Goal: Information Seeking & Learning: Learn about a topic

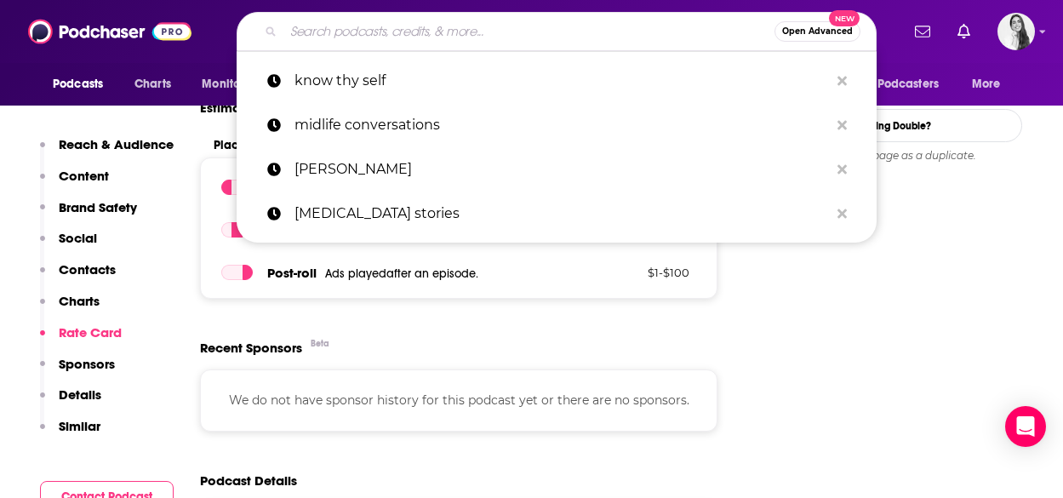
click at [374, 32] on input "Search podcasts, credits, & more..." at bounding box center [528, 31] width 491 height 27
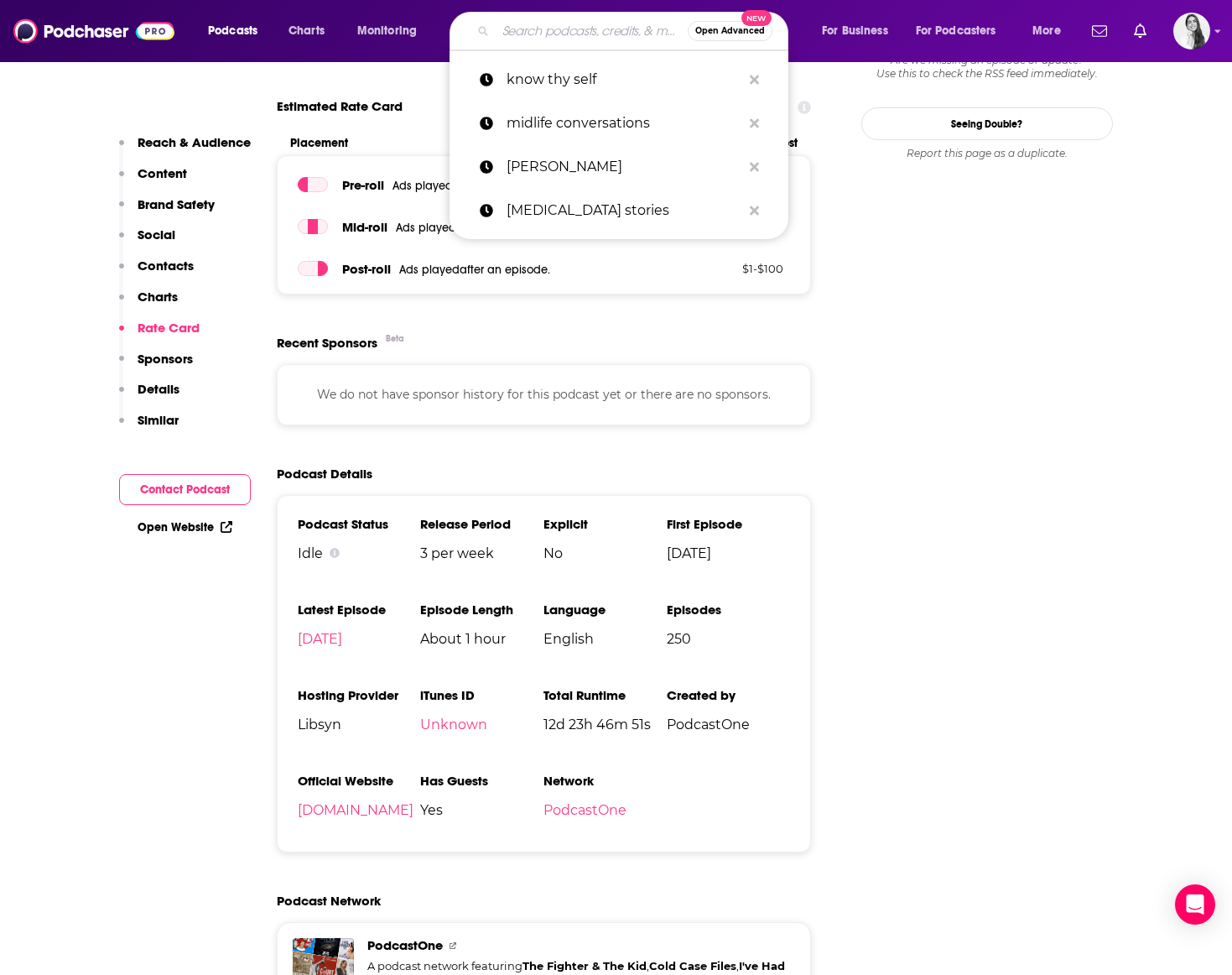
click at [502, 31] on input "Search podcasts, credits, & more..." at bounding box center [591, 31] width 192 height 27
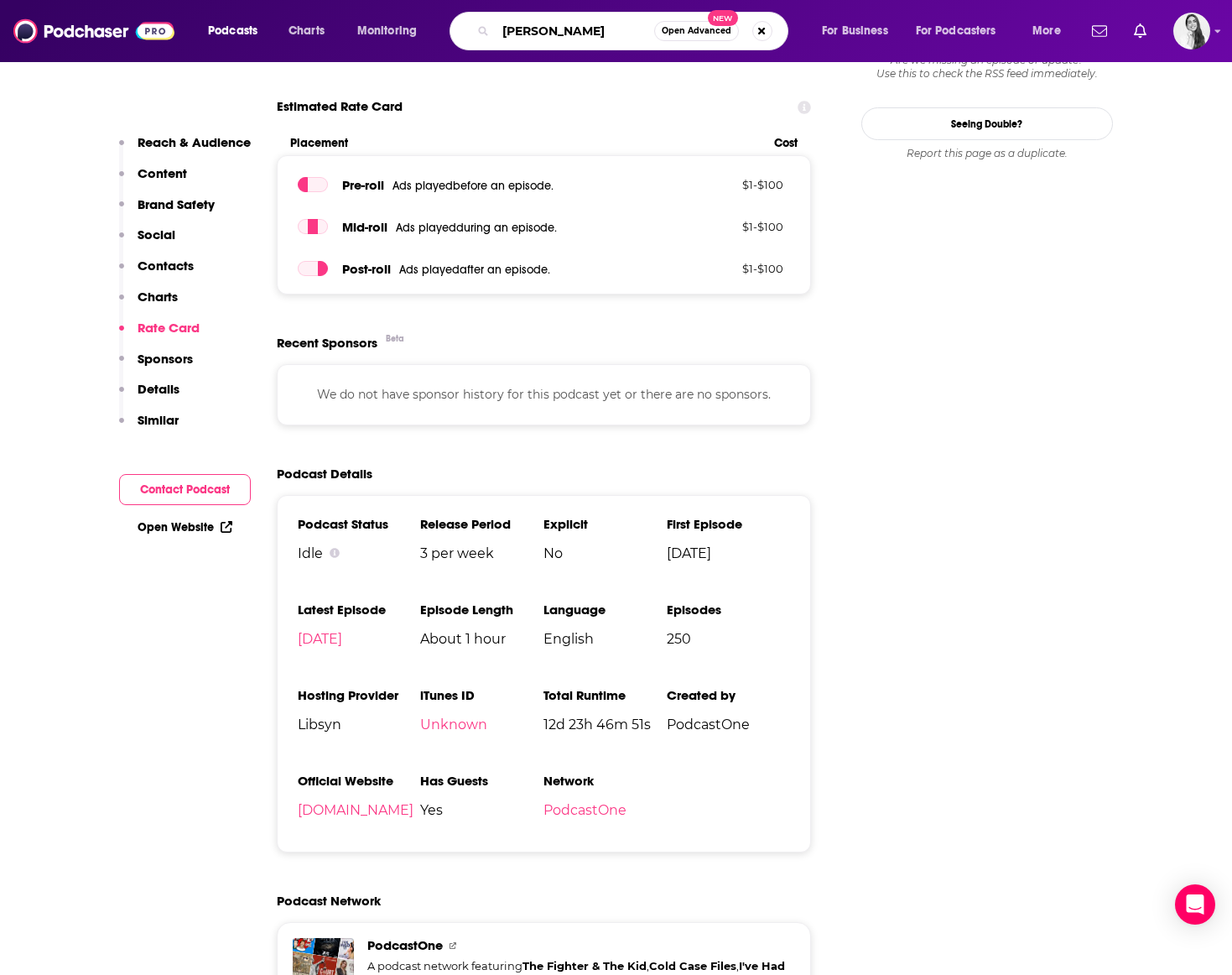
type input "[PERSON_NAME]"
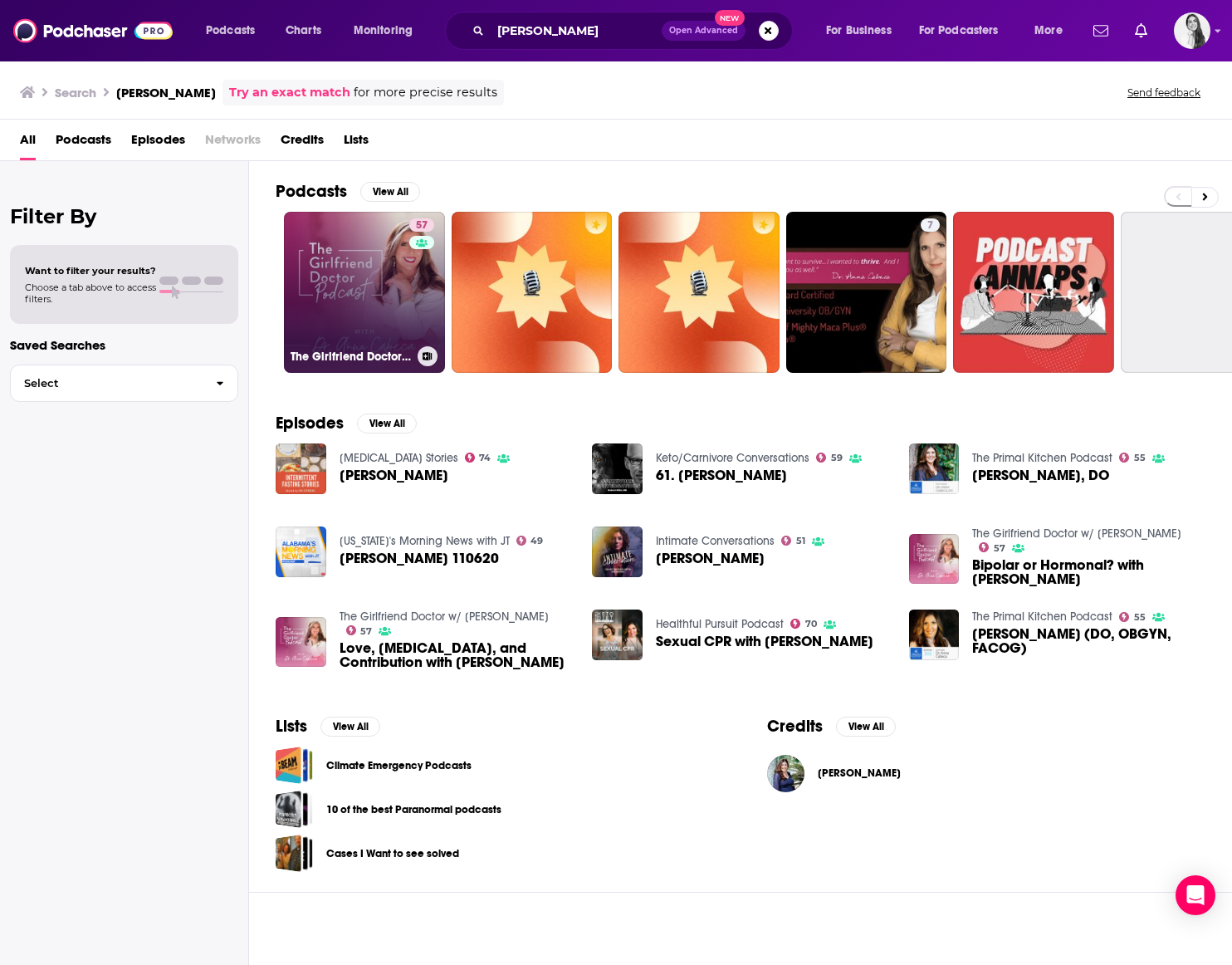
click at [386, 305] on link "57 The Girlfriend Doctor w/ [PERSON_NAME]" at bounding box center [364, 292] width 161 height 161
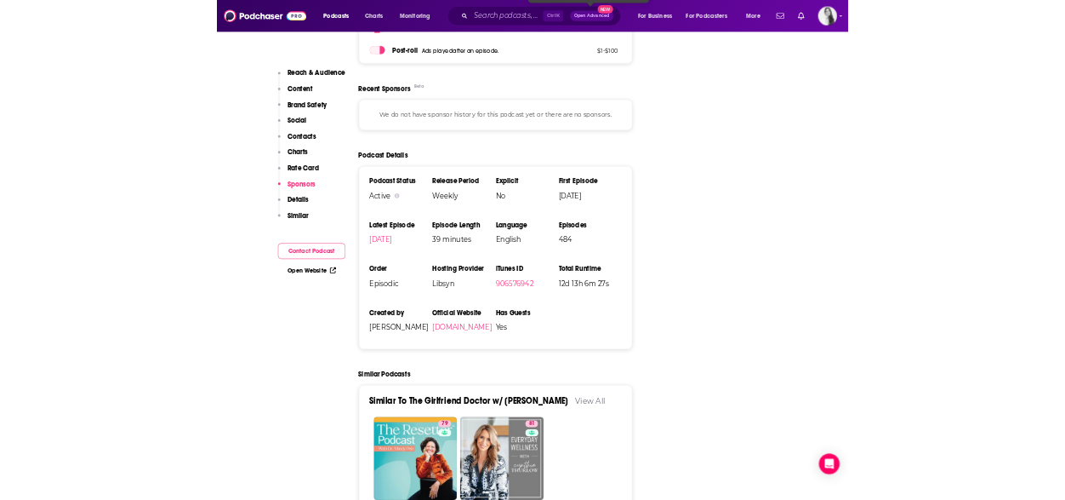
scroll to position [2723, 0]
